Goal: Task Accomplishment & Management: Manage account settings

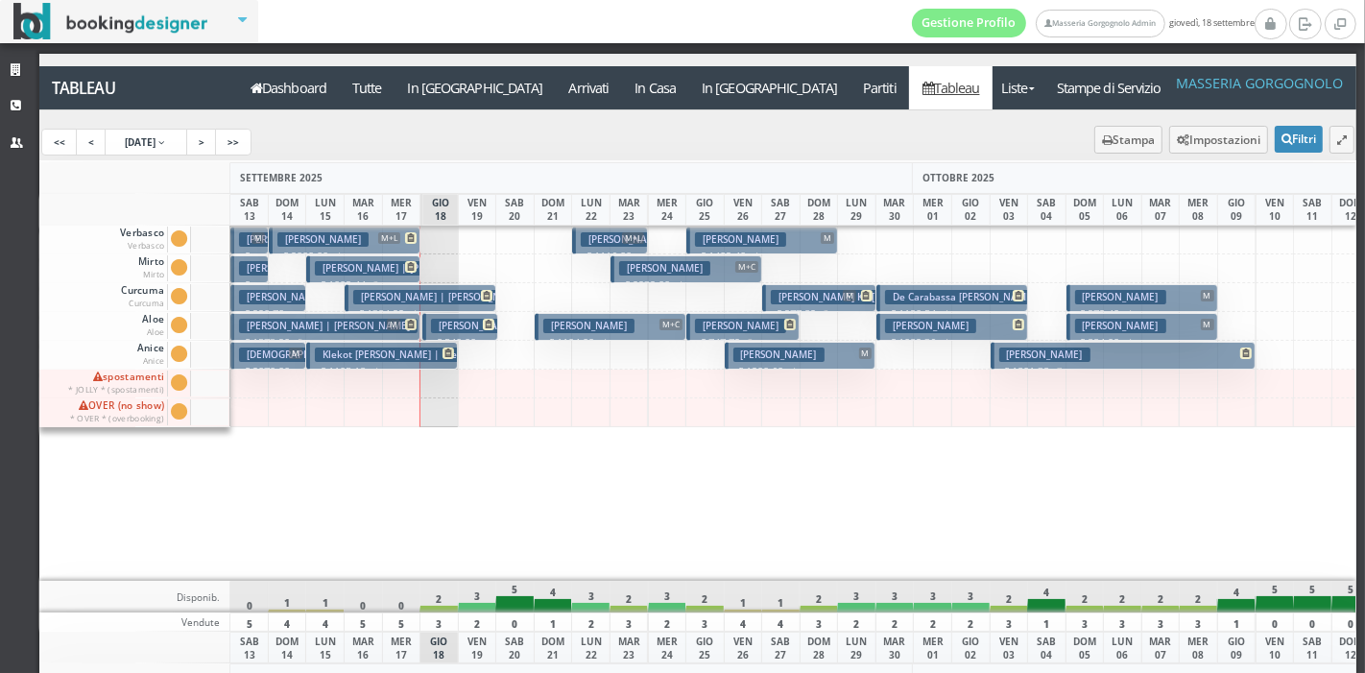
click at [380, 265] on h3 "Schellings Christie Elisabeth | Rogmans Ben" at bounding box center [404, 268] width 178 height 14
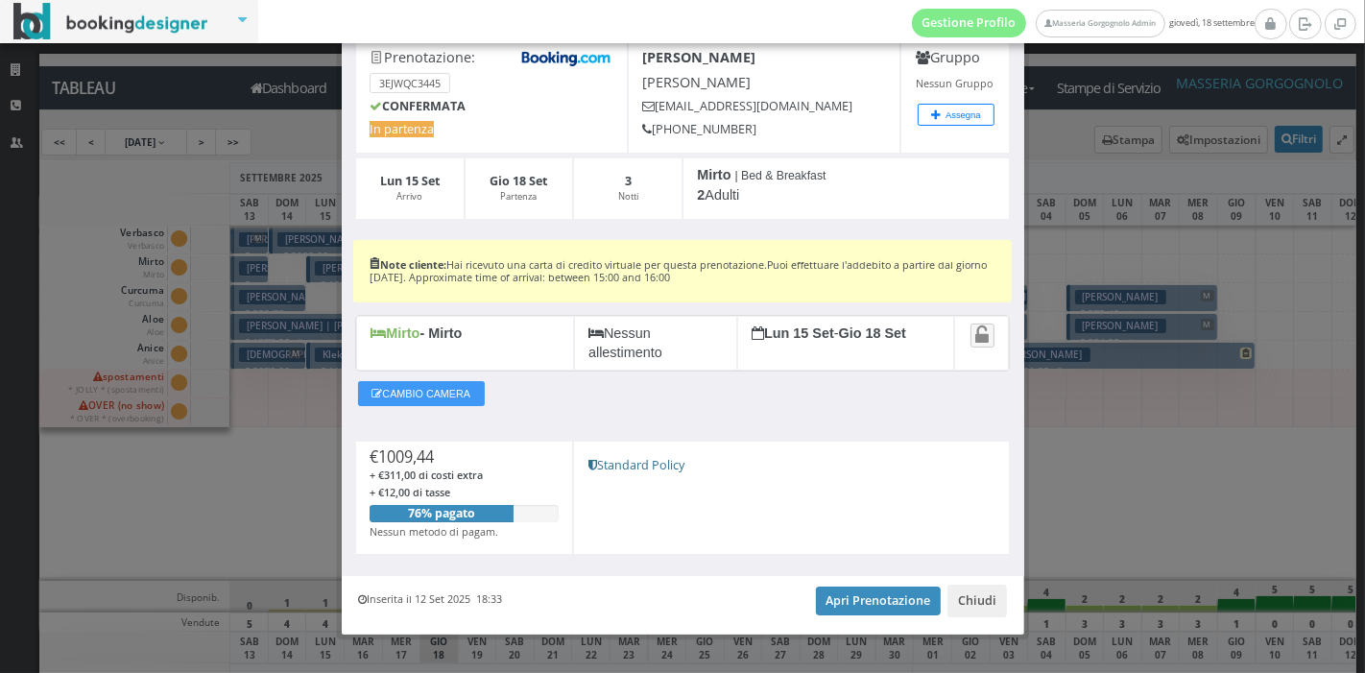
scroll to position [125, 0]
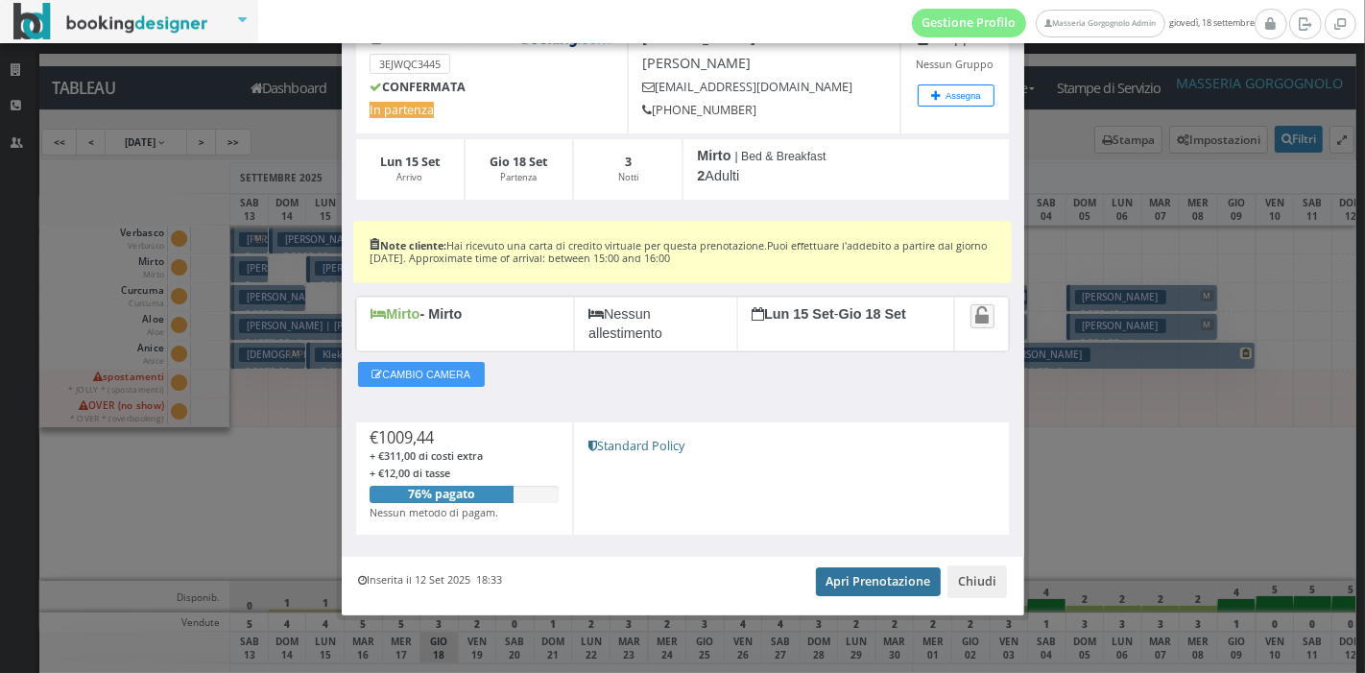
click at [855, 590] on link "Apri Prenotazione" at bounding box center [879, 581] width 126 height 29
click at [963, 585] on button "Chiudi" at bounding box center [976, 581] width 59 height 33
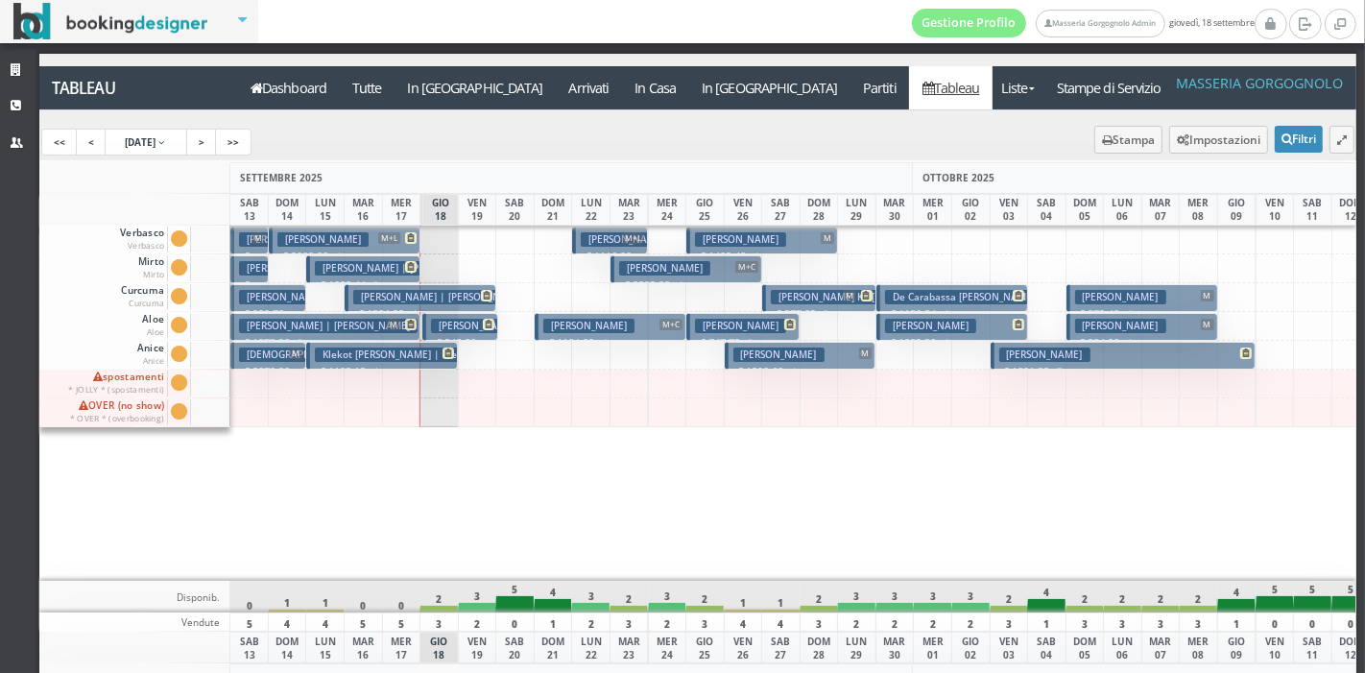
drag, startPoint x: 938, startPoint y: 597, endPoint x: 1146, endPoint y: 559, distance: 211.7
click at [1146, 559] on div at bounding box center [1160, 404] width 39 height 356
click at [646, 64] on div "Tableau Dashboard Tutte In Arrivo Arrivati In Casa In Partenza Partiti Tableau …" at bounding box center [698, 393] width 1318 height 679
click at [689, 85] on a=pms-departure-reservations"] "In [GEOGRAPHIC_DATA]" at bounding box center [769, 87] width 161 height 43
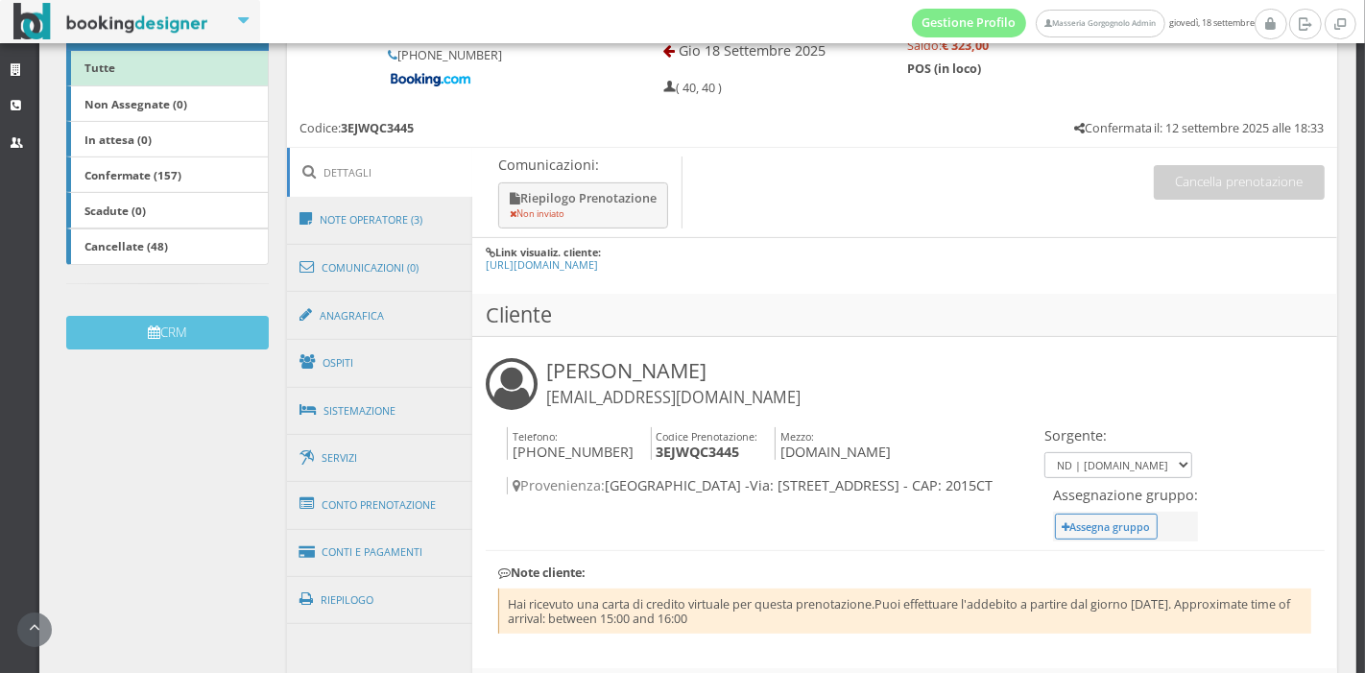
scroll to position [362, 0]
click at [407, 503] on link "Conto Prenotazione" at bounding box center [380, 506] width 186 height 50
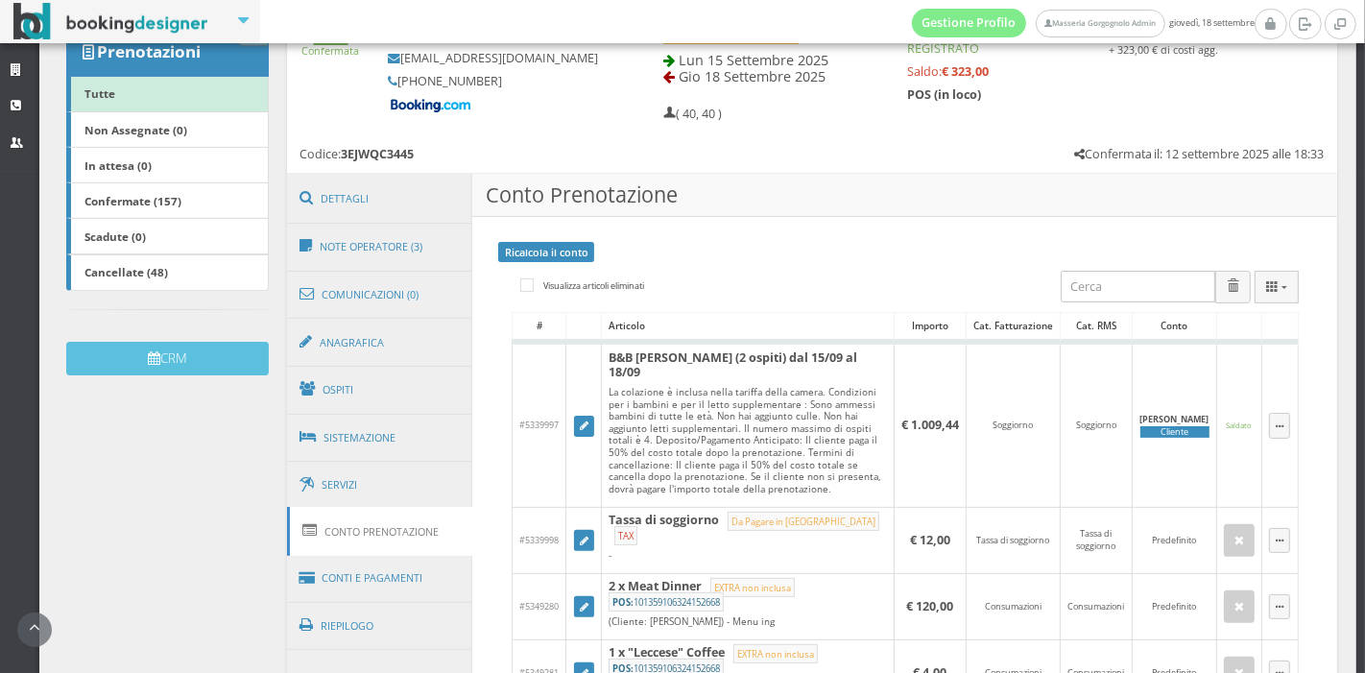
scroll to position [333, 0]
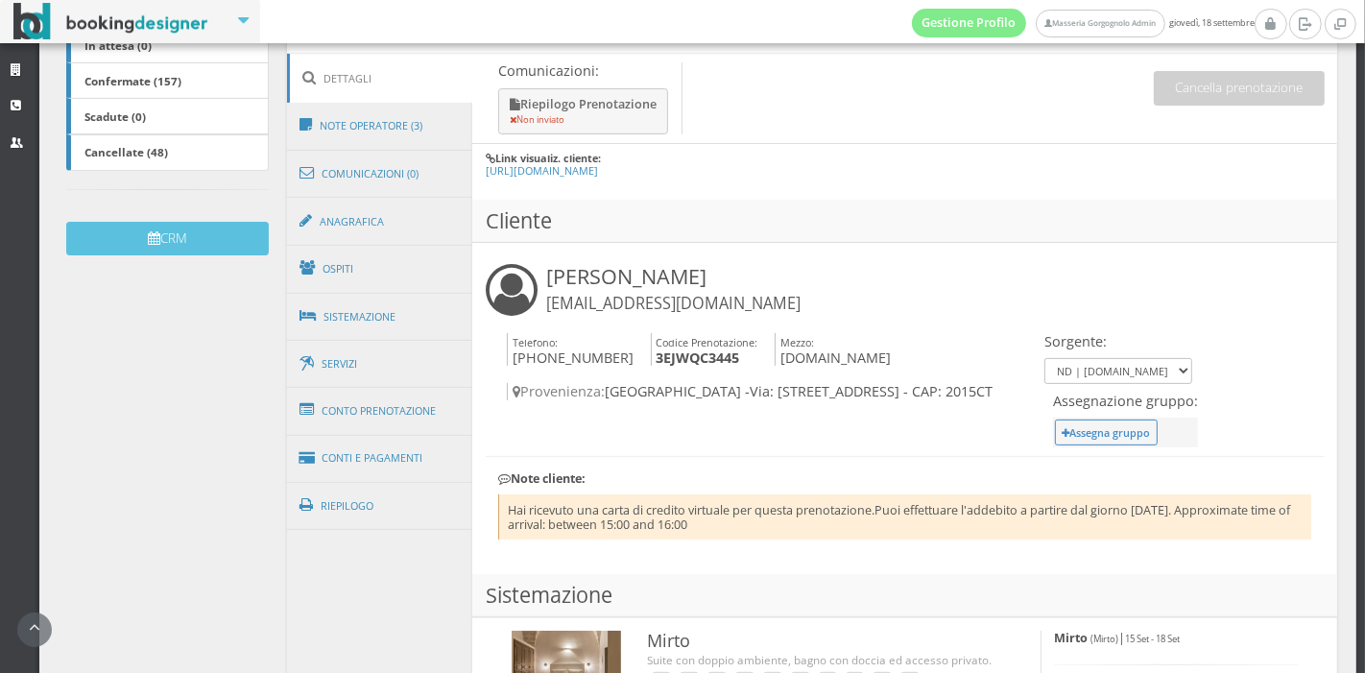
scroll to position [467, 0]
click at [370, 412] on link "Conto Prenotazione" at bounding box center [380, 412] width 186 height 50
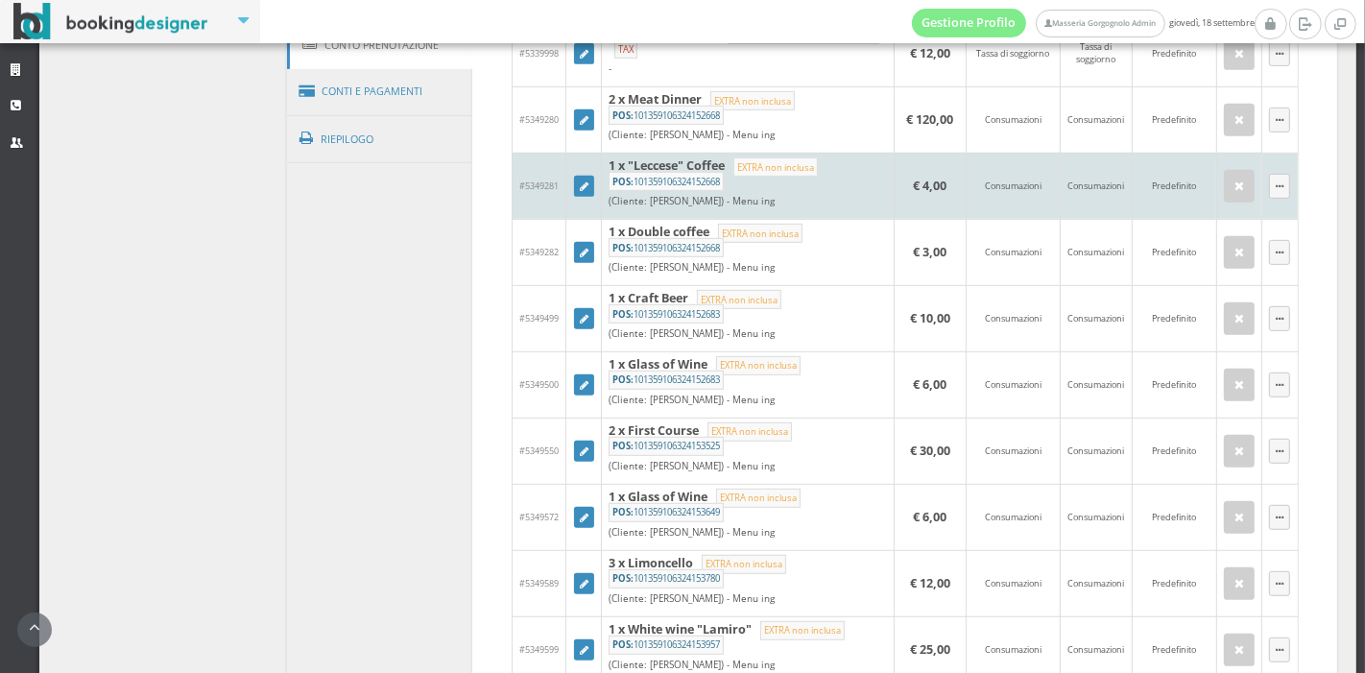
scroll to position [827, 0]
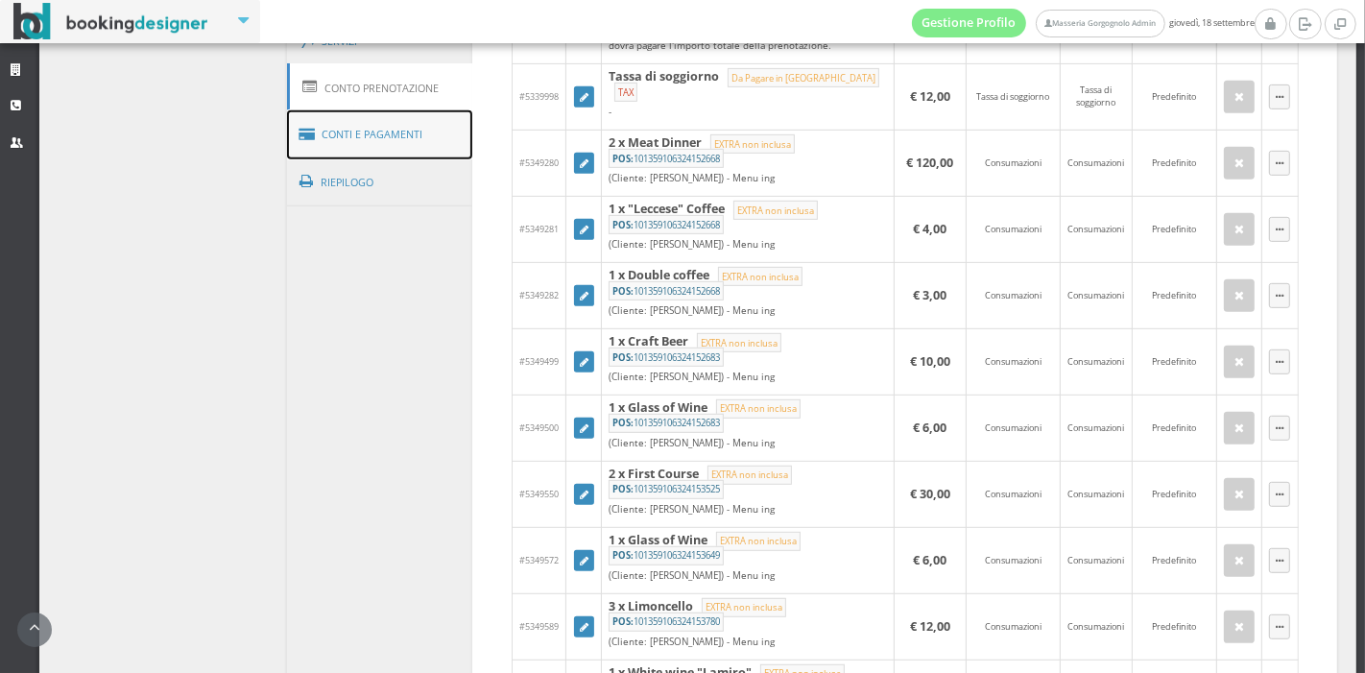
click at [379, 144] on link "Conti e Pagamenti" at bounding box center [380, 134] width 186 height 49
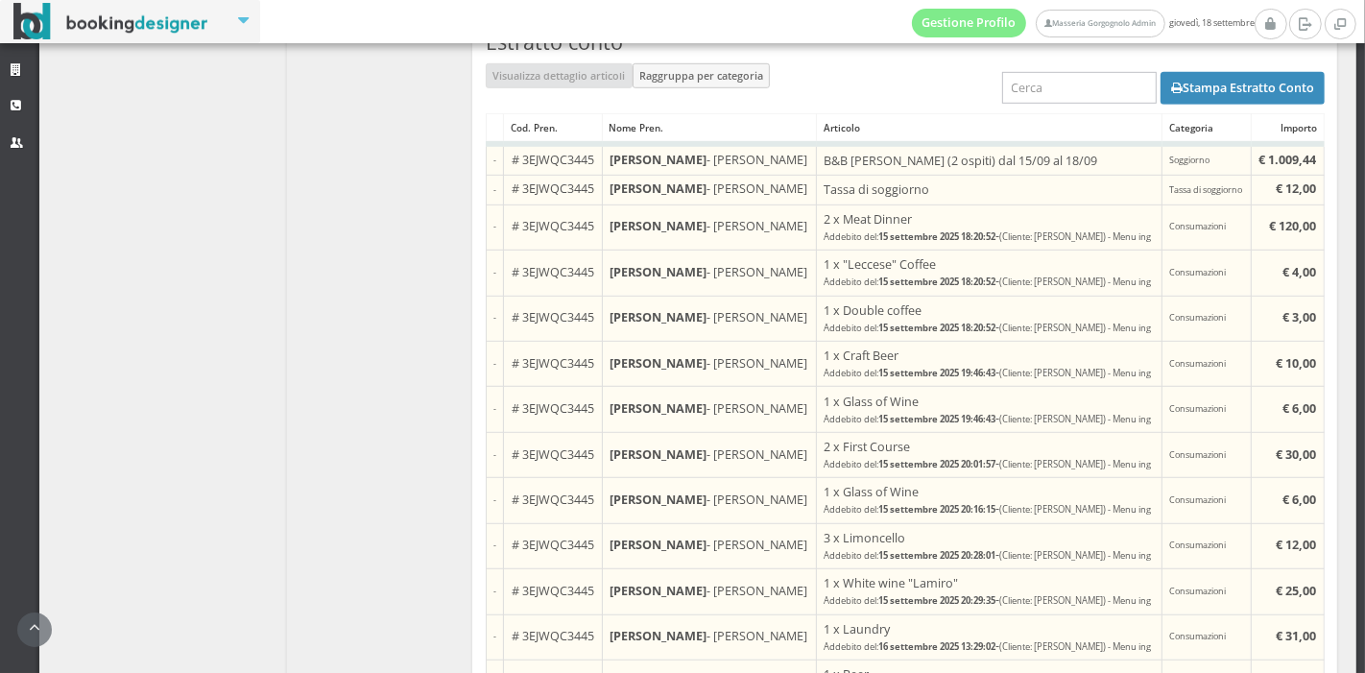
scroll to position [1117, 0]
click at [1239, 91] on button "Stampa Estratto Conto" at bounding box center [1242, 87] width 164 height 33
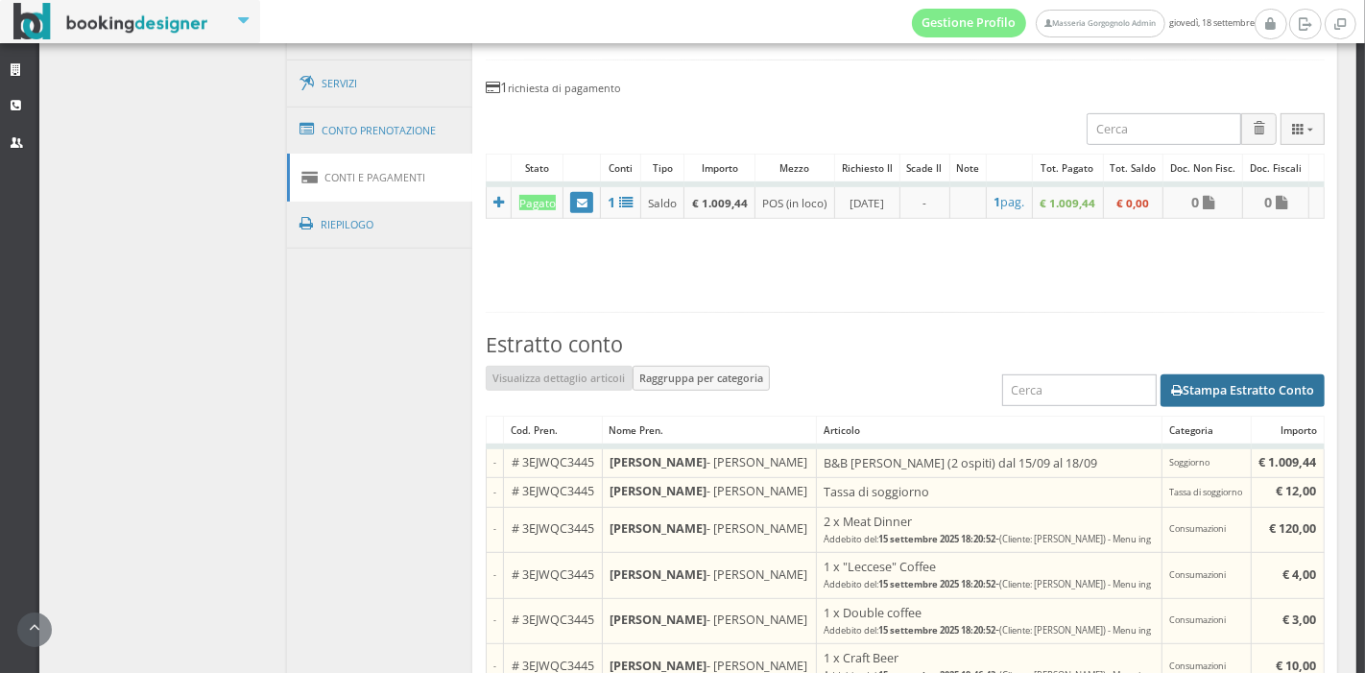
scroll to position [778, 0]
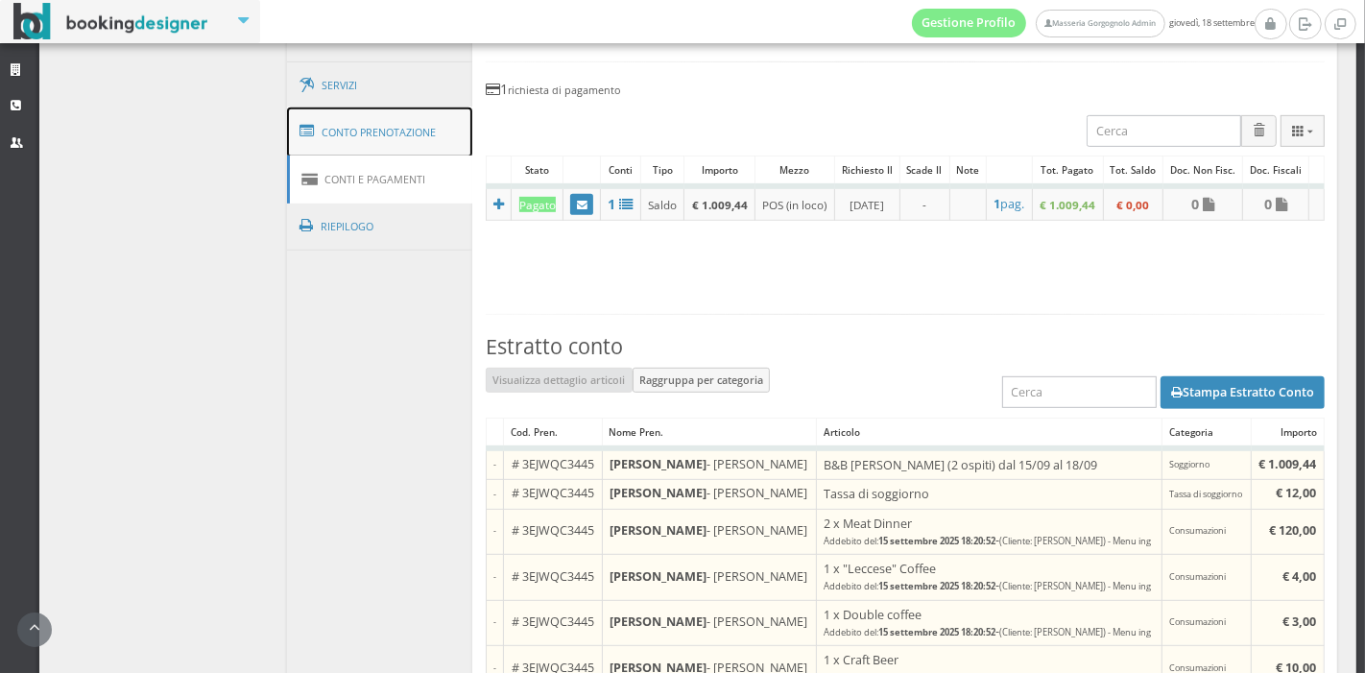
click at [422, 147] on link "Conto Prenotazione" at bounding box center [380, 132] width 186 height 50
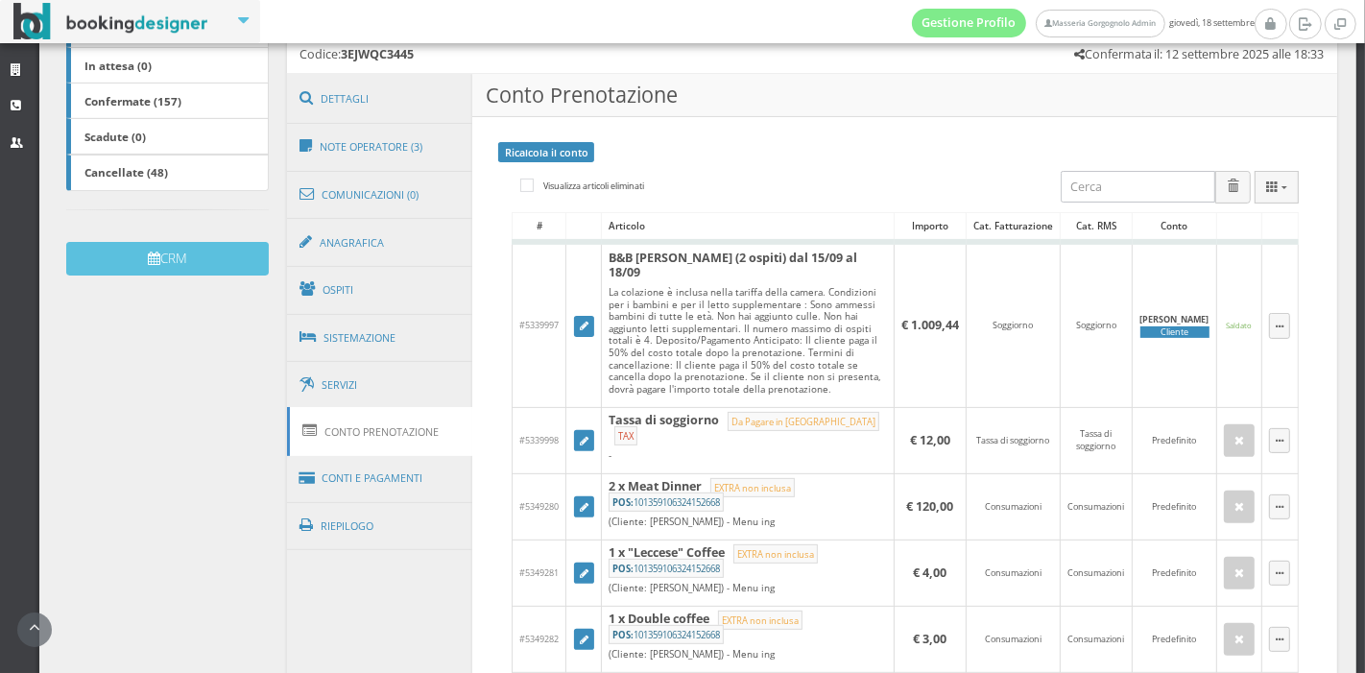
scroll to position [467, 0]
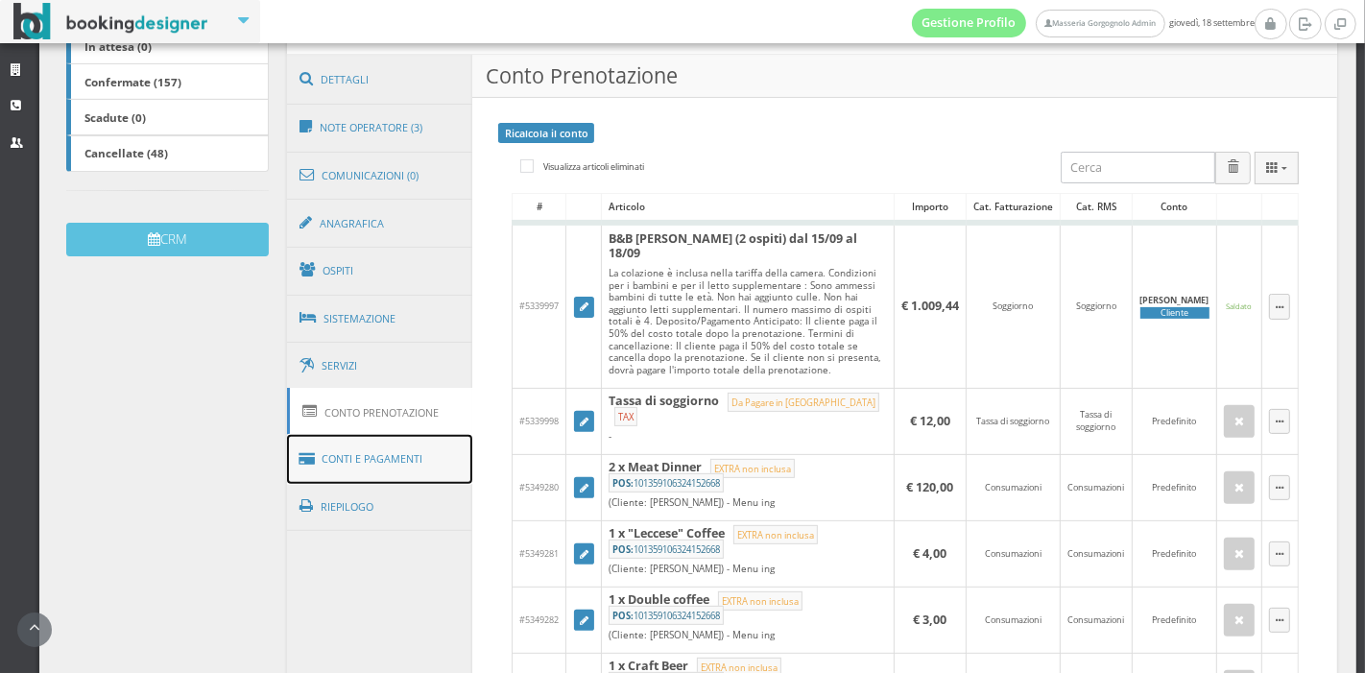
click at [329, 475] on link "Conti e Pagamenti" at bounding box center [380, 459] width 186 height 49
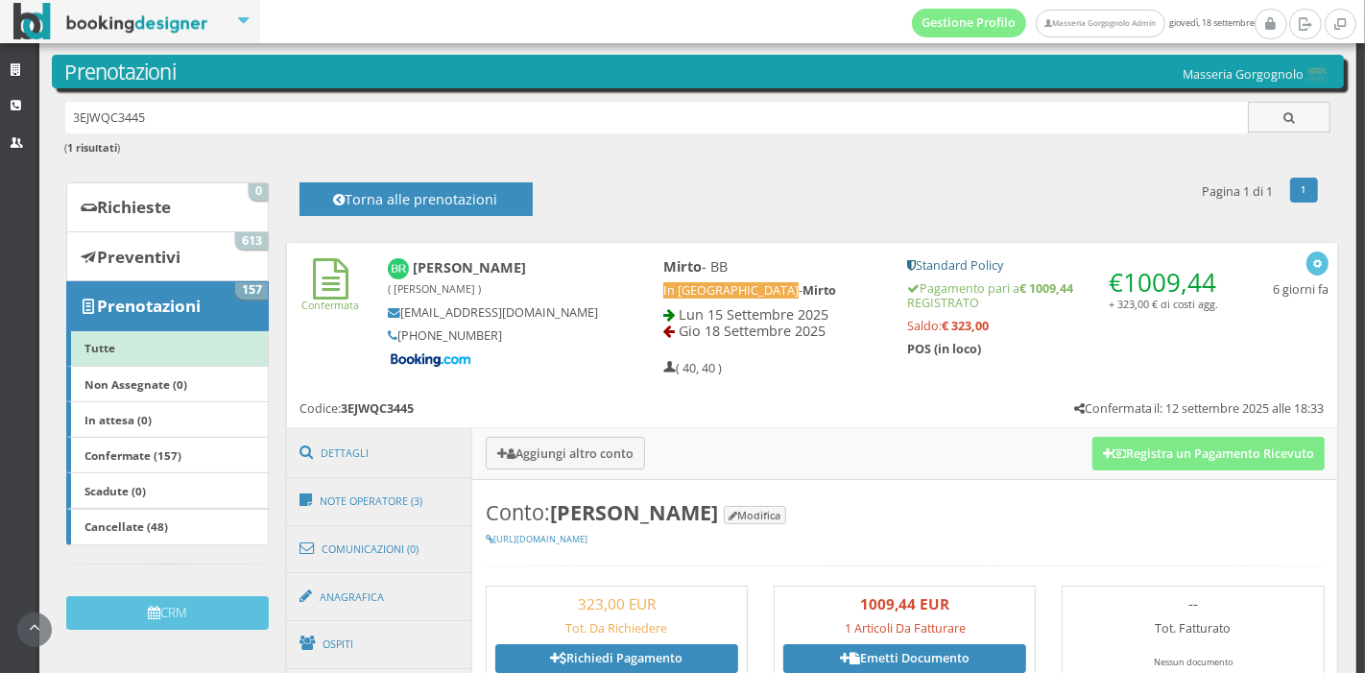
scroll to position [312, 0]
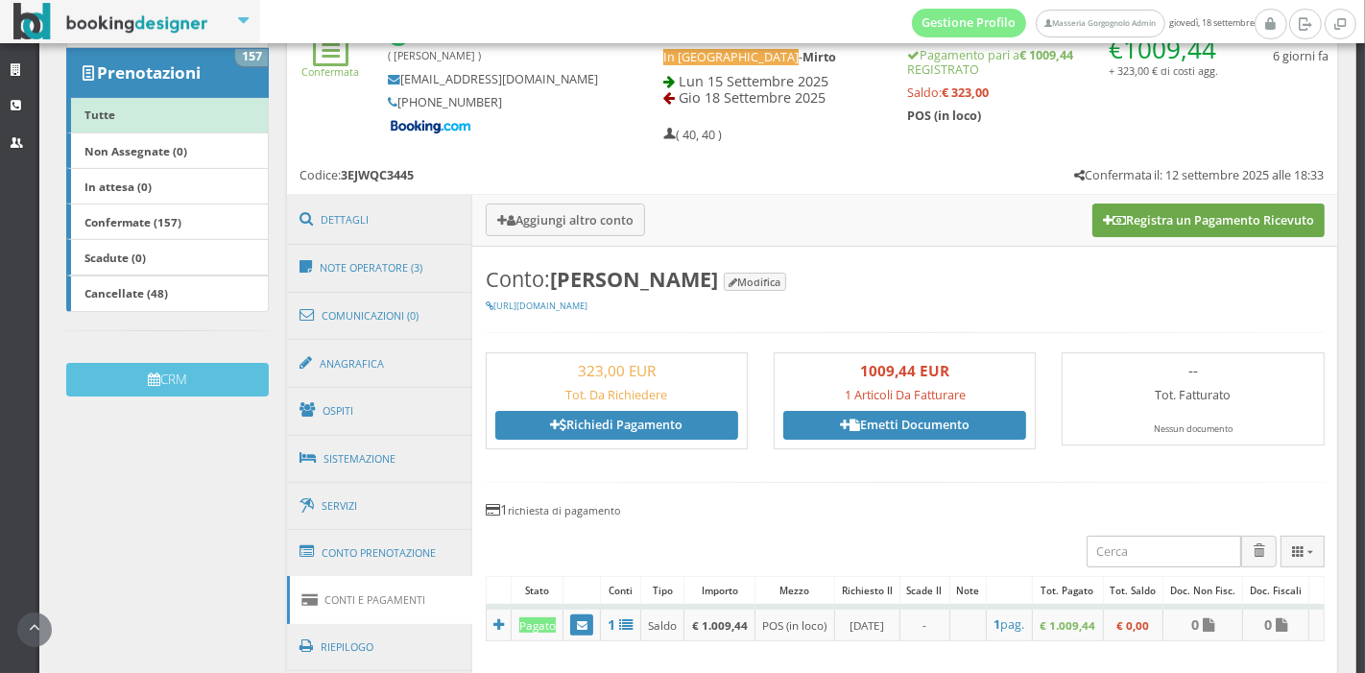
click at [1184, 228] on button "Registra un Pagamento Ricevuto" at bounding box center [1208, 219] width 232 height 33
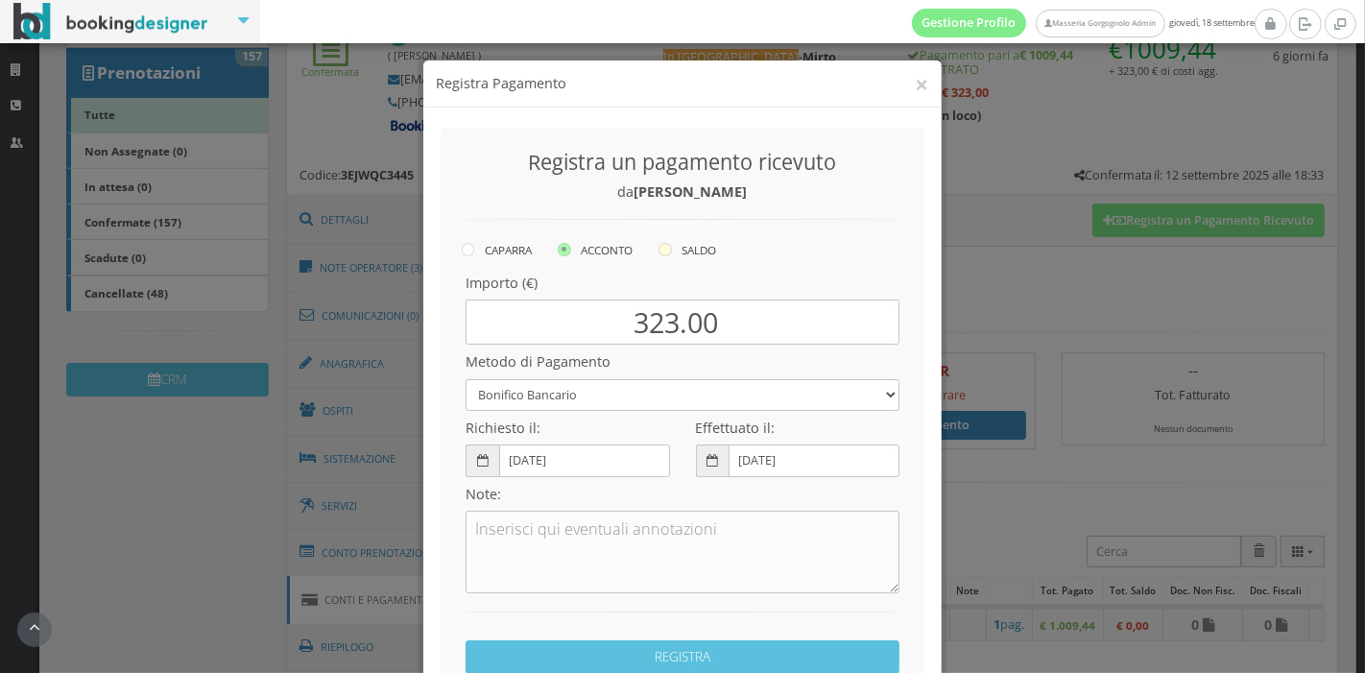
click at [677, 257] on label "SALDO" at bounding box center [687, 249] width 58 height 23
radio input "true"
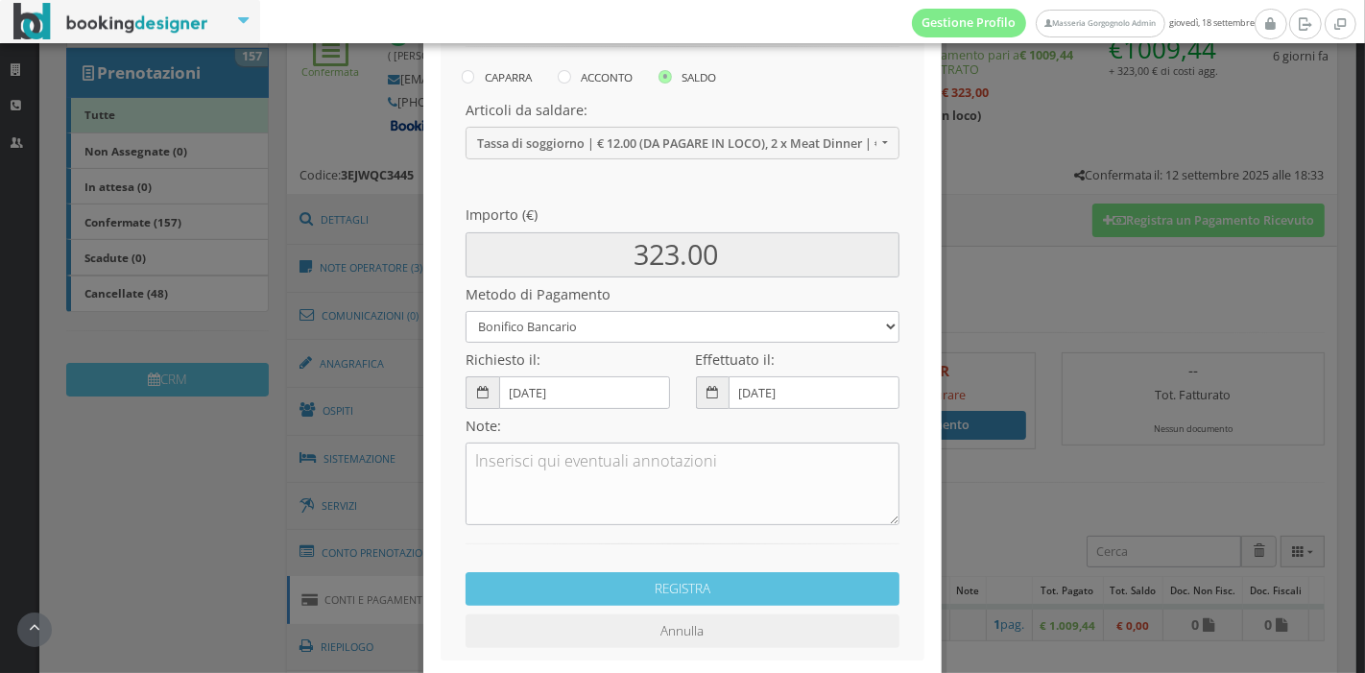
scroll to position [193, 0]
click at [692, 333] on select "Bonifico Bancario Carta di Credito Pay By Link Contanti Assegno Bancario Assegn…" at bounding box center [682, 326] width 434 height 32
select select
click at [465, 310] on select "Bonifico Bancario Carta di Credito Pay By Link Contanti Assegno Bancario Assegn…" at bounding box center [682, 326] width 434 height 32
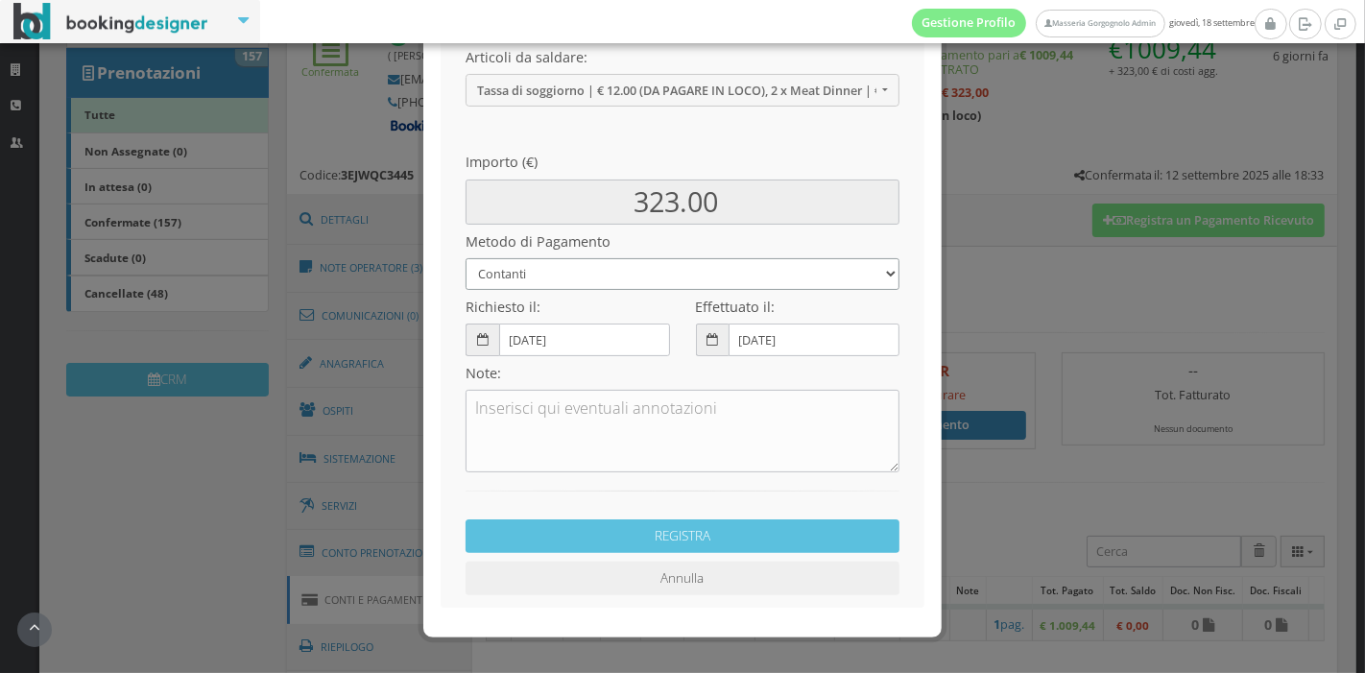
scroll to position [258, 0]
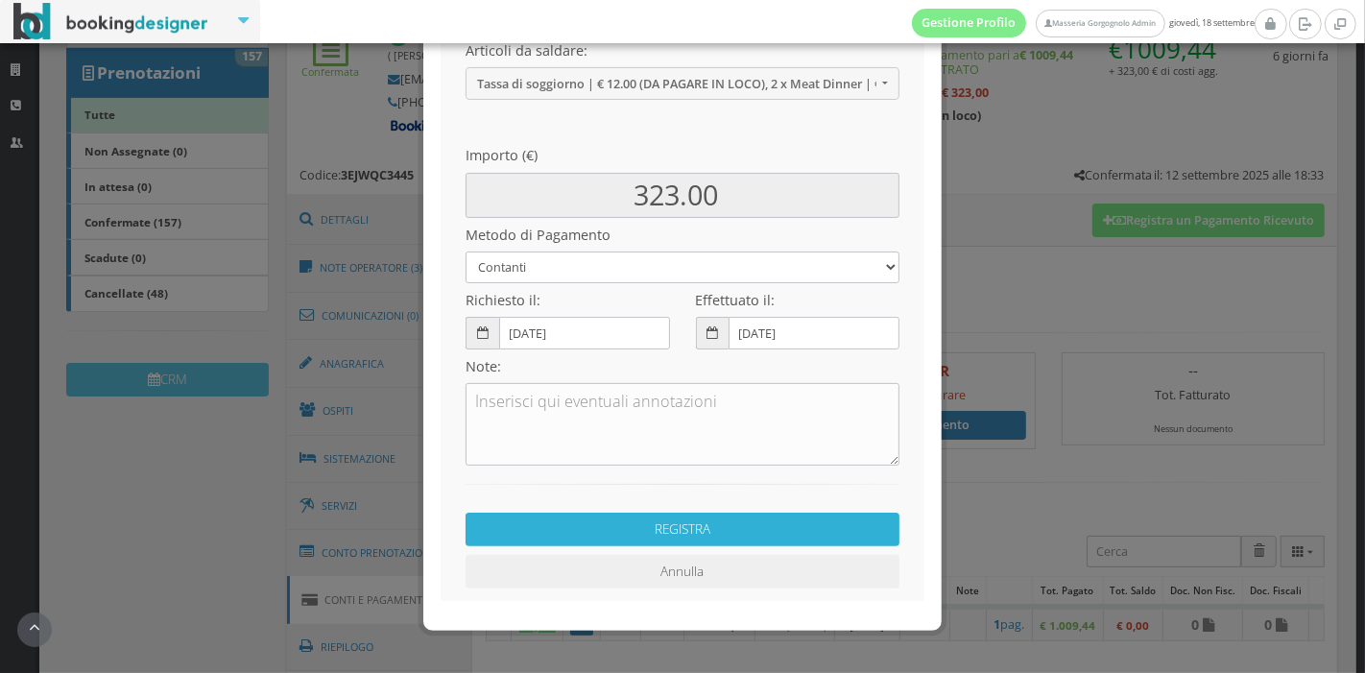
click at [632, 519] on button "REGISTRA" at bounding box center [682, 529] width 434 height 34
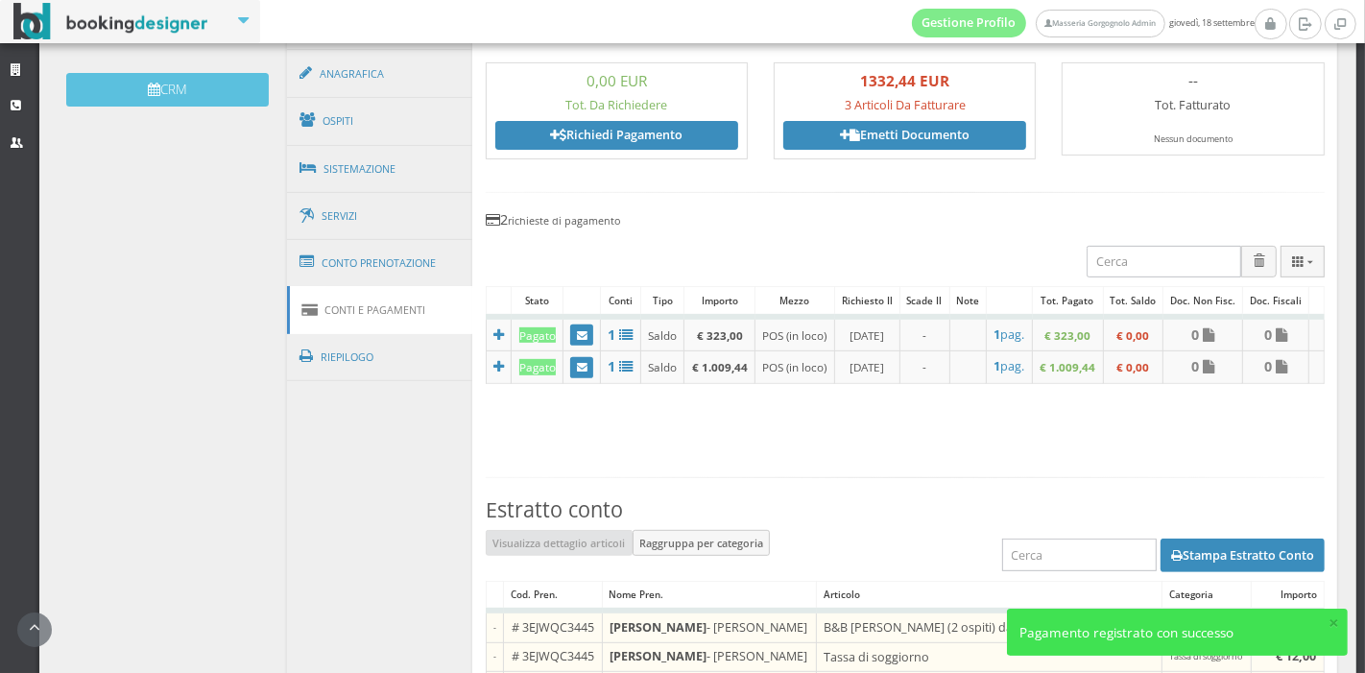
scroll to position [633, 0]
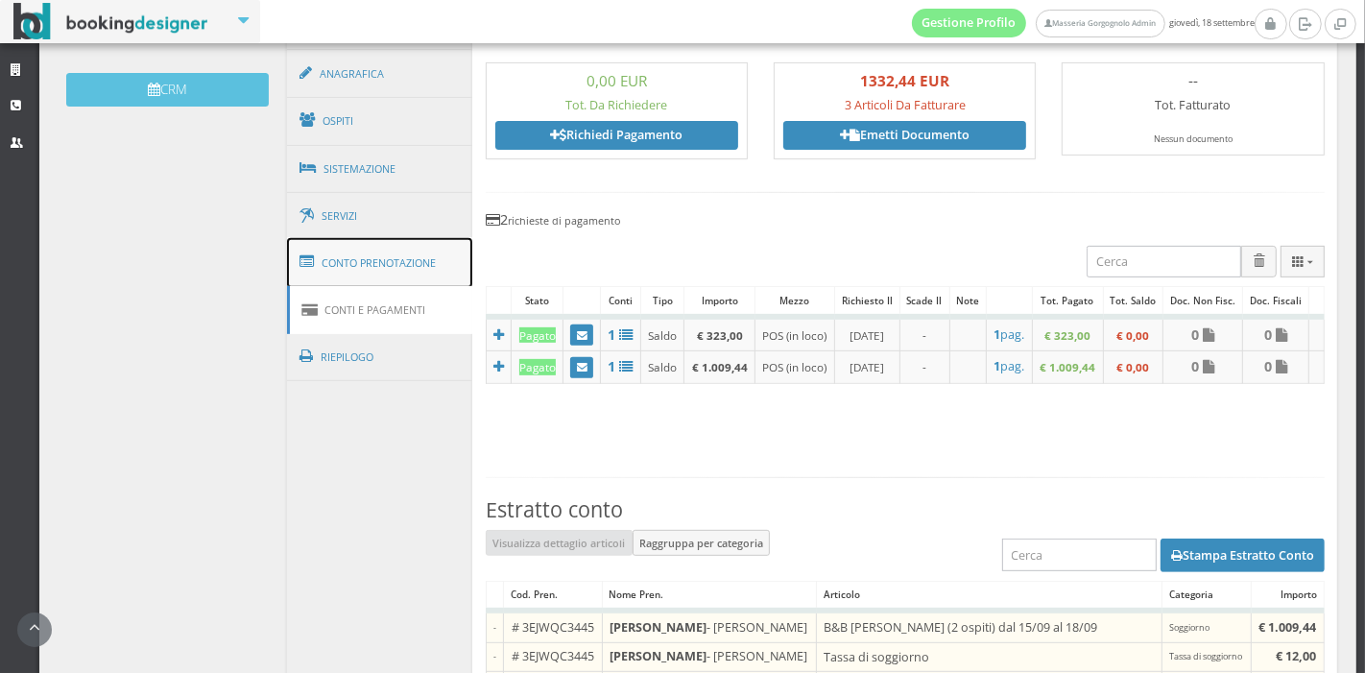
click at [291, 261] on link "Conto Prenotazione" at bounding box center [380, 263] width 186 height 50
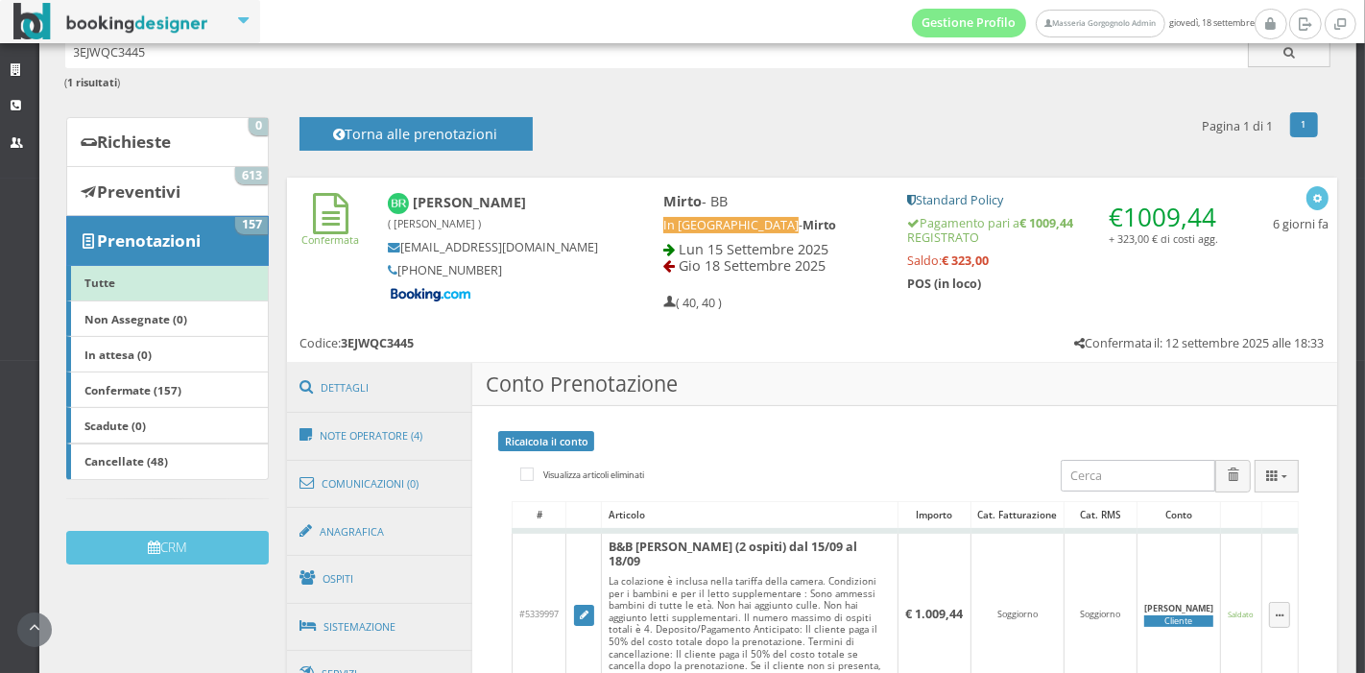
scroll to position [0, 0]
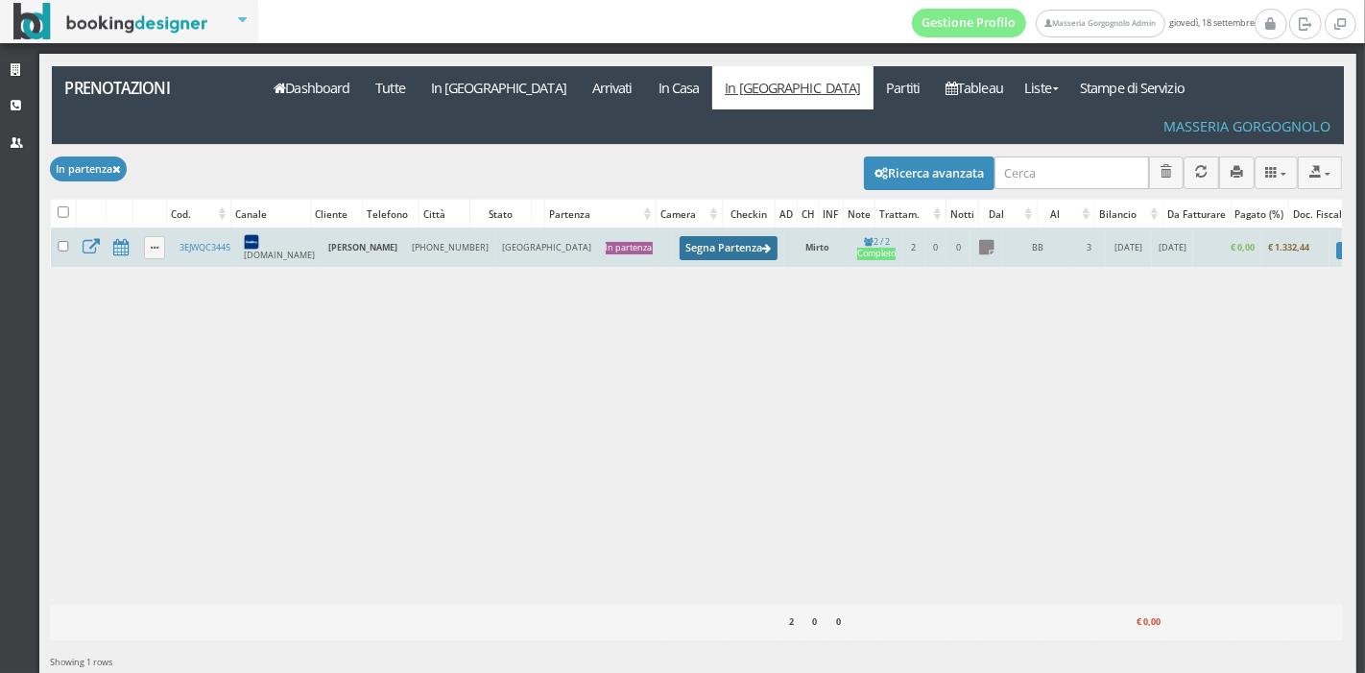
click at [679, 236] on button "Segna Partenza" at bounding box center [728, 248] width 98 height 24
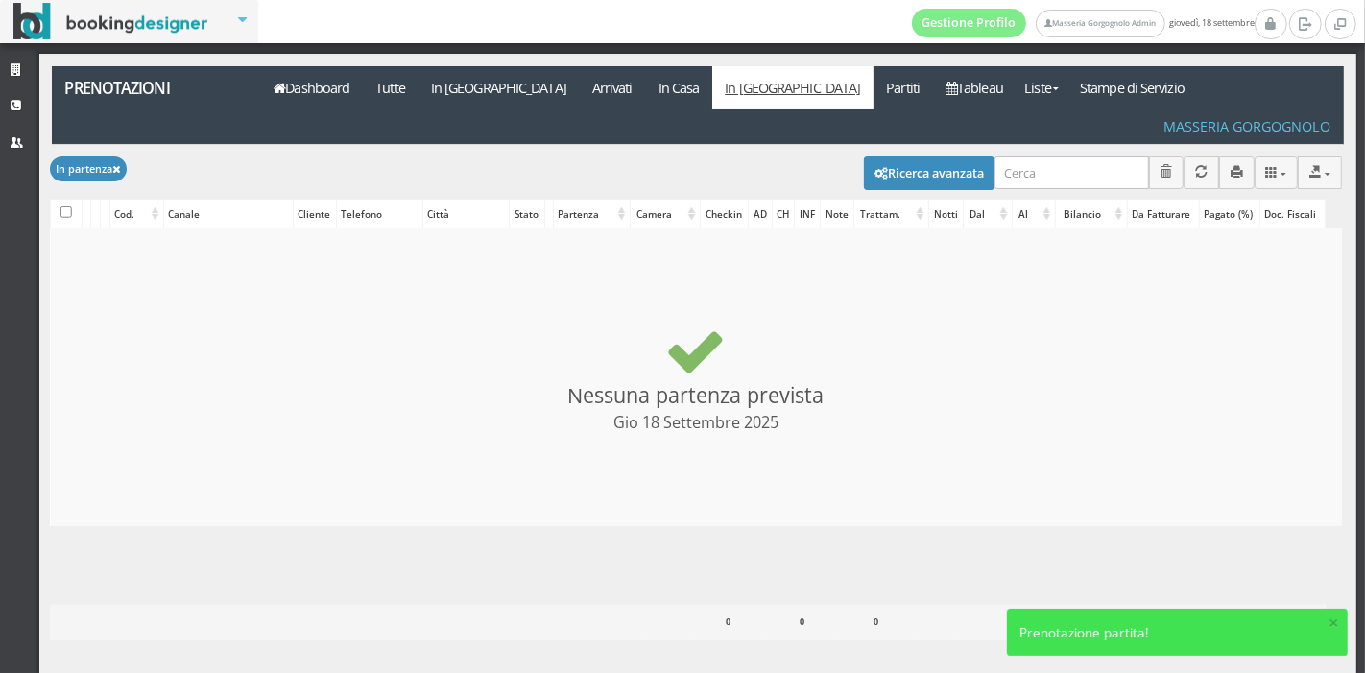
checkbox input "false"
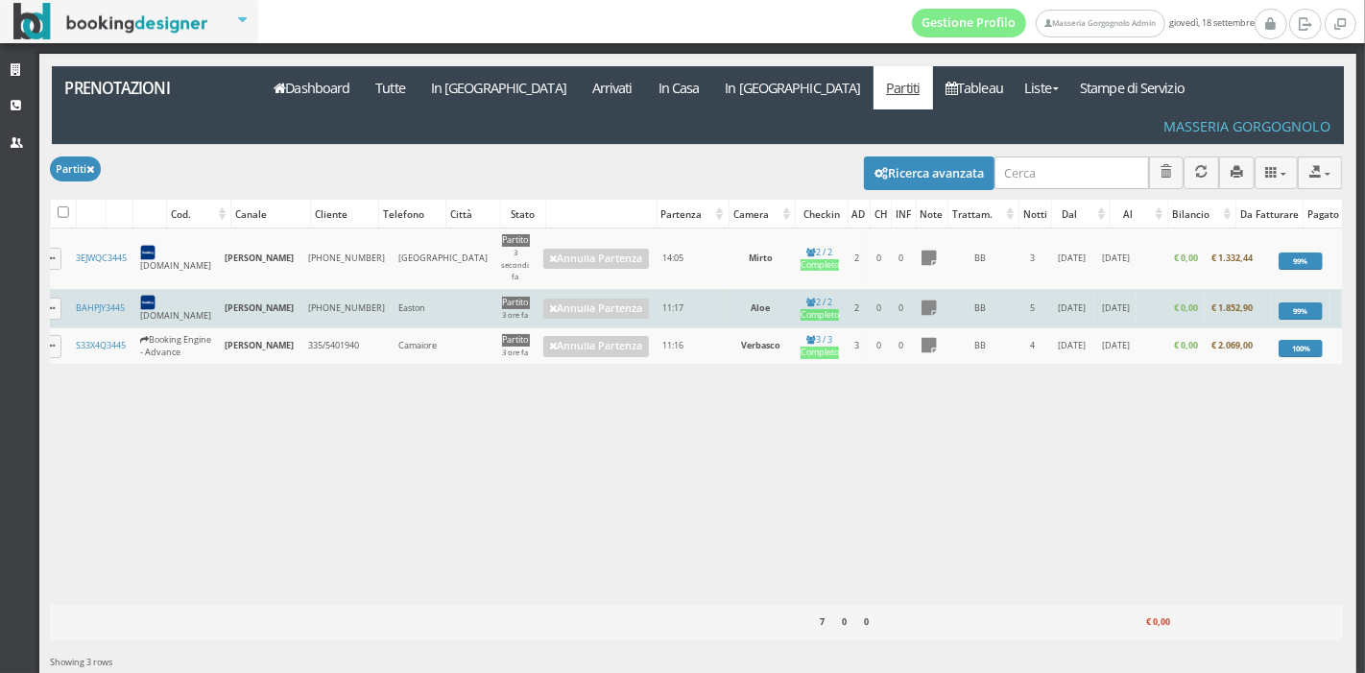
scroll to position [0, 14]
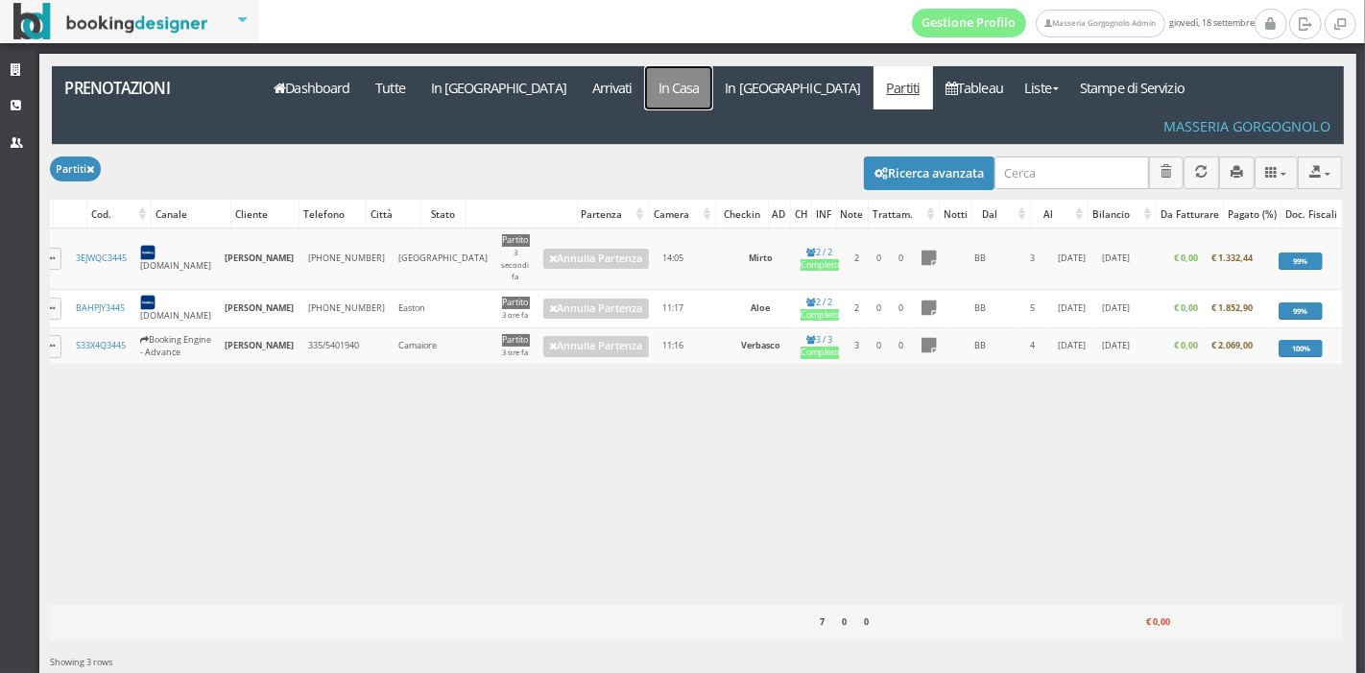
click at [645, 98] on link "In Casa" at bounding box center [678, 87] width 67 height 43
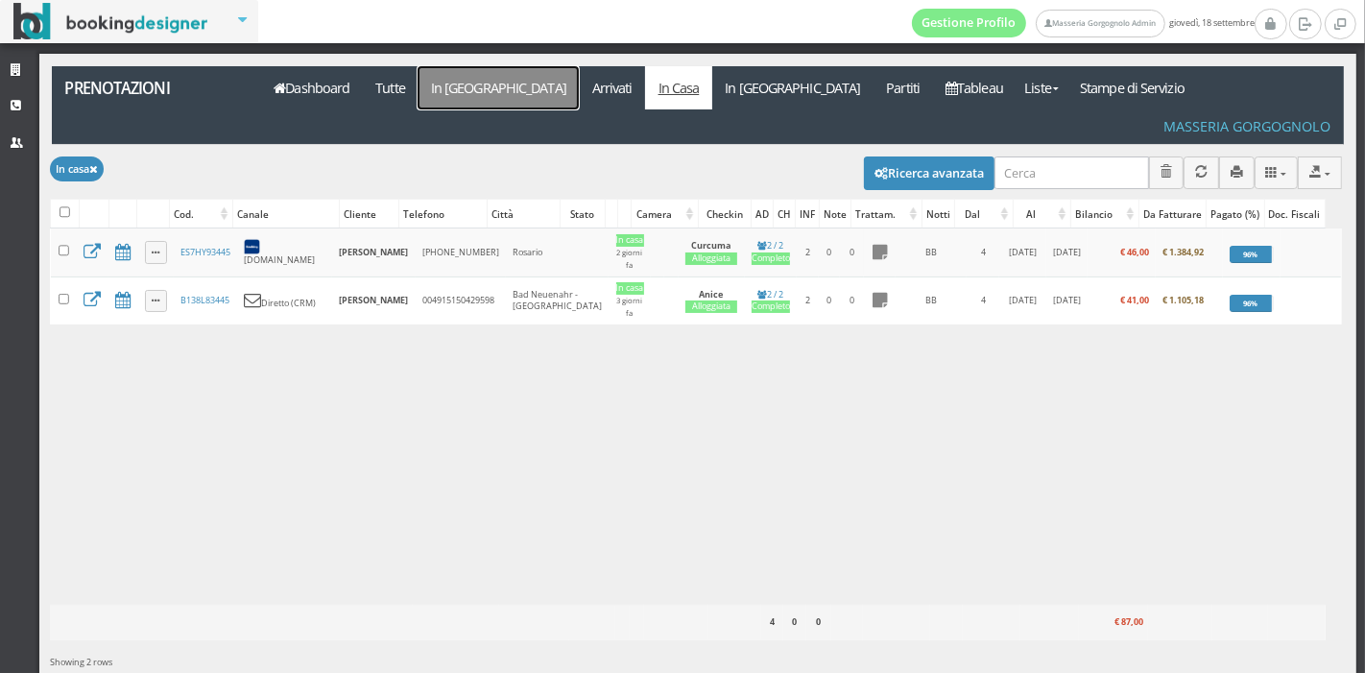
click at [455, 87] on link "In [GEOGRAPHIC_DATA]" at bounding box center [497, 87] width 161 height 43
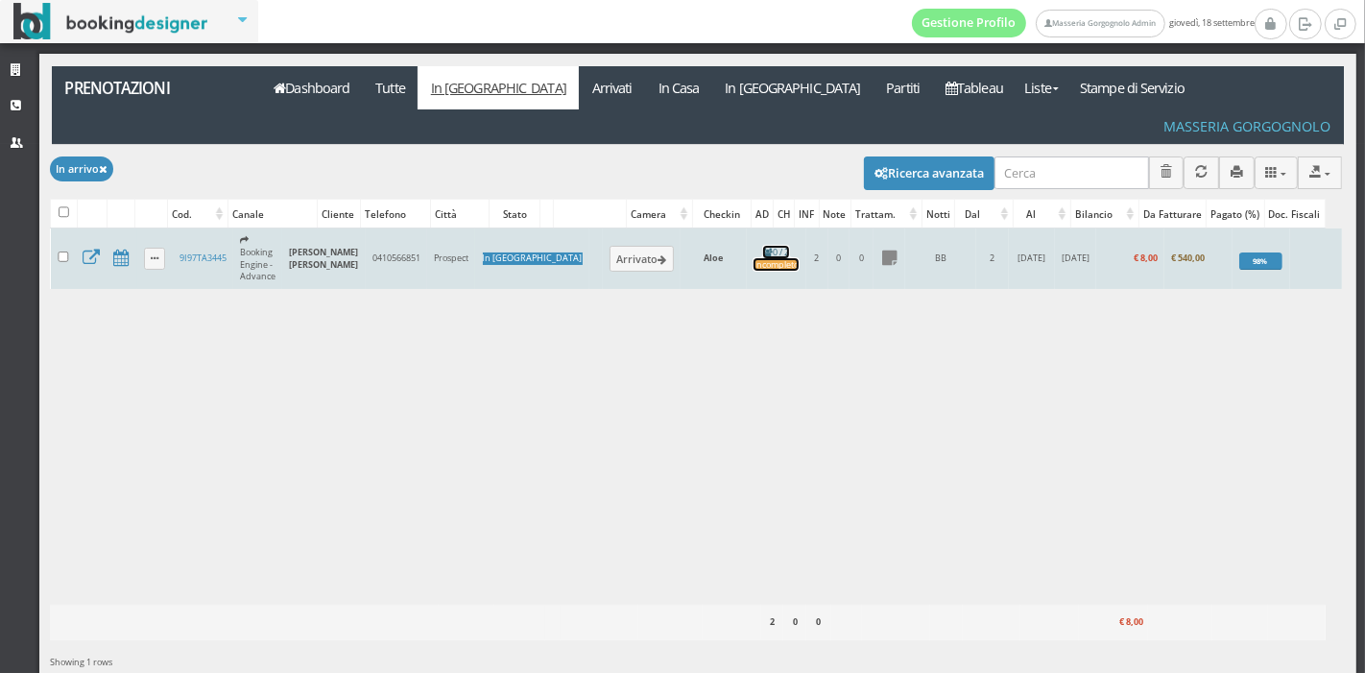
click at [753, 259] on div "Incompleto" at bounding box center [775, 265] width 45 height 12
